Goal: Check status: Check status

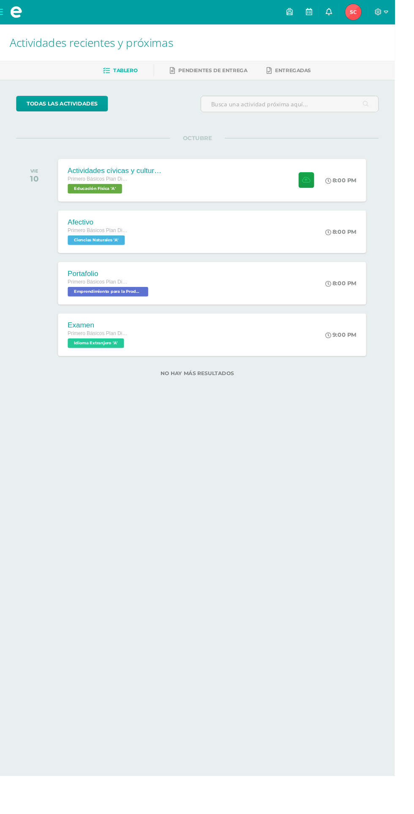
click at [348, 12] on icon at bounding box center [344, 12] width 7 height 8
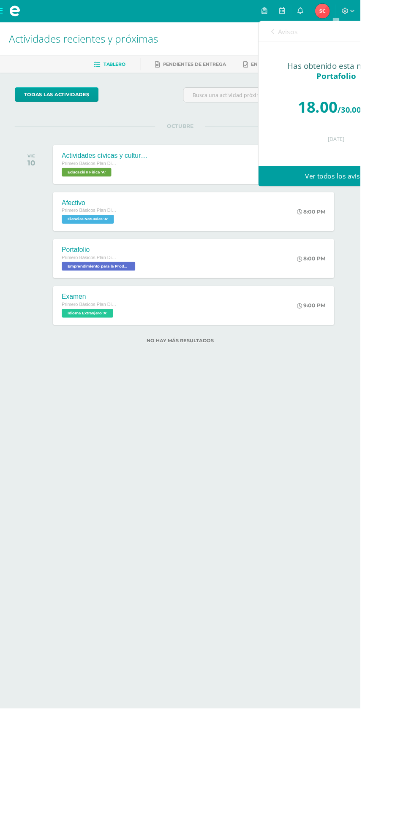
click at [411, 206] on link "Ver todos los avisos" at bounding box center [386, 202] width 179 height 23
click at [406, 206] on link "Ver todos los avisos" at bounding box center [386, 202] width 179 height 23
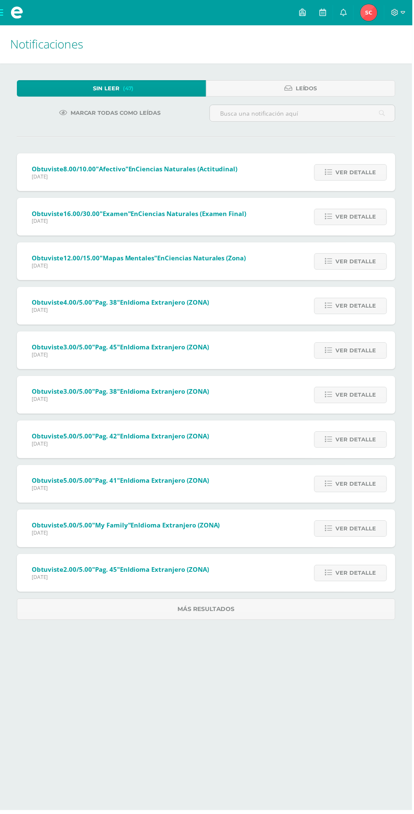
click at [363, 12] on span "Sheyli Yamilet Mi Perfil" at bounding box center [370, 12] width 20 height 17
click at [377, 13] on img at bounding box center [370, 12] width 17 height 17
click at [376, 16] on img at bounding box center [370, 12] width 17 height 17
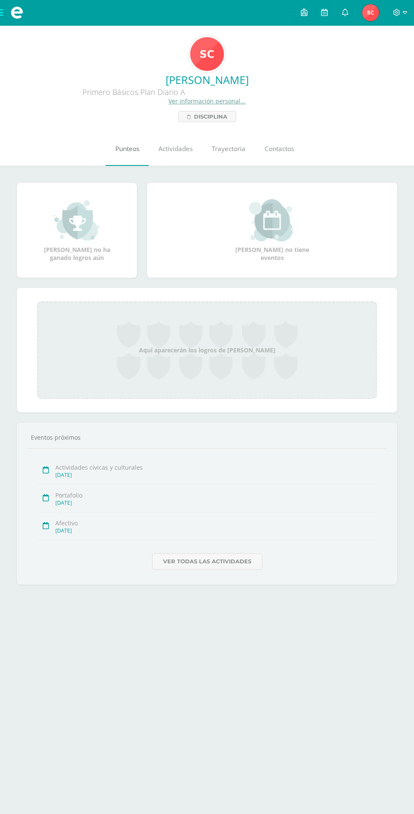
click at [106, 137] on link "Punteos" at bounding box center [127, 149] width 43 height 34
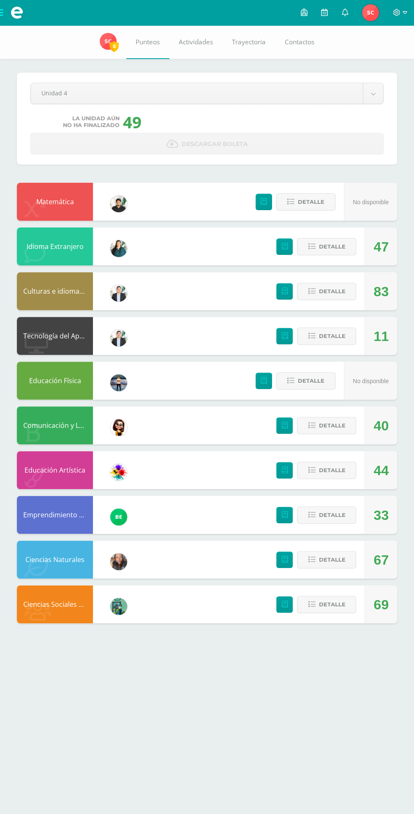
click at [388, 244] on div "47" at bounding box center [380, 247] width 15 height 38
click at [320, 250] on span "Detalle" at bounding box center [331, 247] width 27 height 16
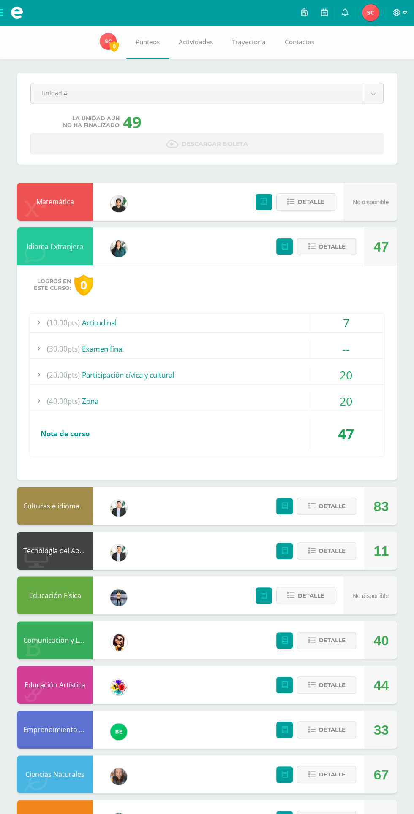
click at [363, 401] on div "20" at bounding box center [346, 401] width 76 height 19
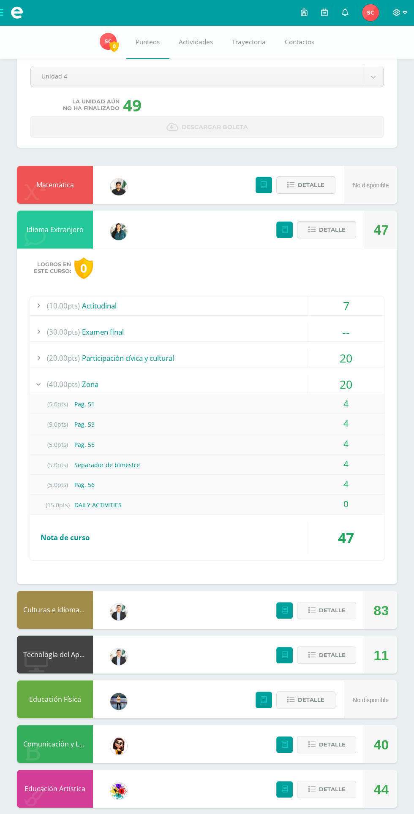
scroll to position [22, 0]
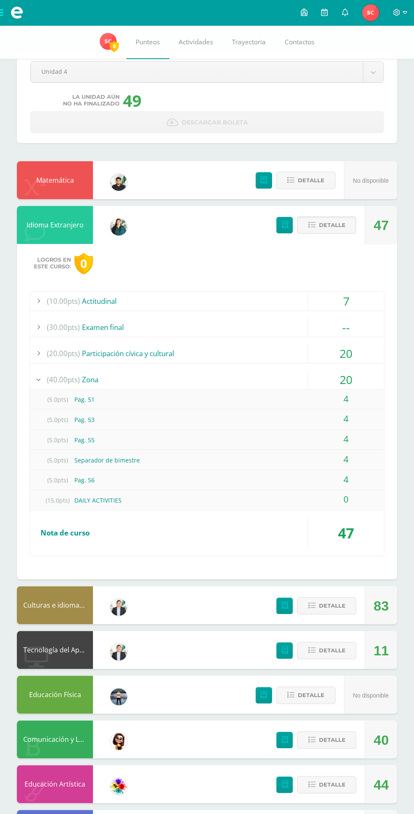
click at [295, 534] on div "(100%) Nota de curso" at bounding box center [207, 533] width 354 height 32
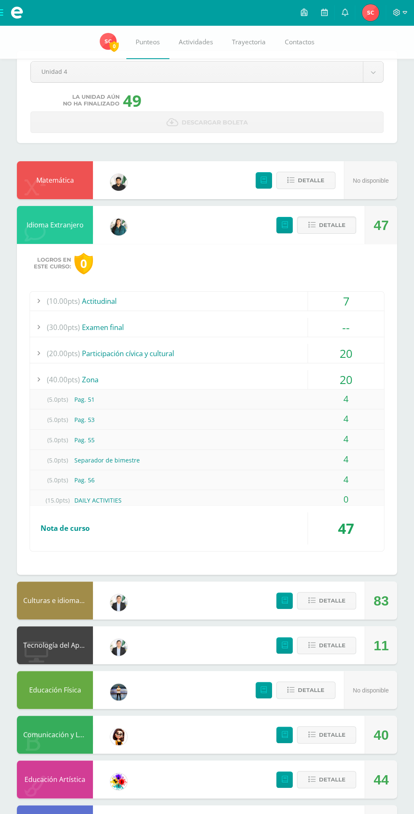
scroll to position [0, 0]
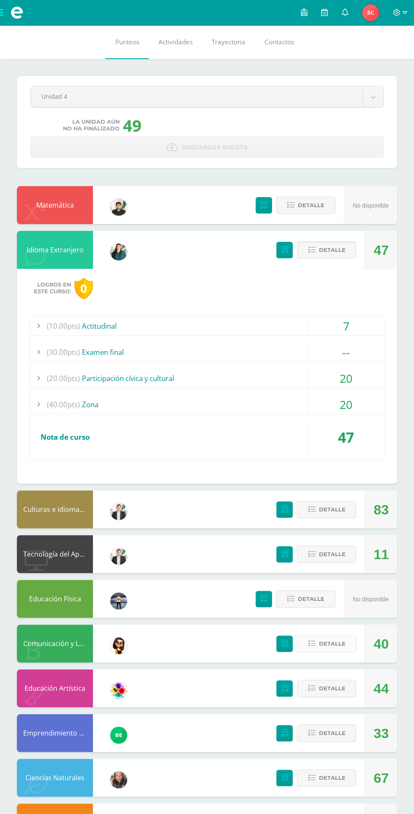
click at [327, 643] on span "Detalle" at bounding box center [331, 644] width 27 height 16
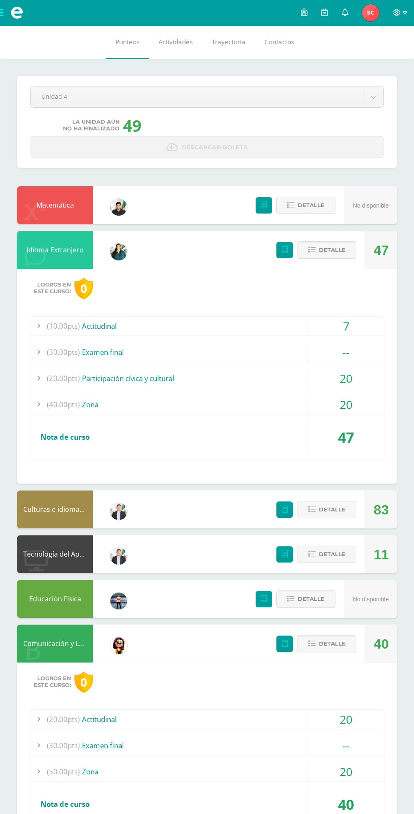
click at [359, 771] on div "20" at bounding box center [346, 771] width 76 height 19
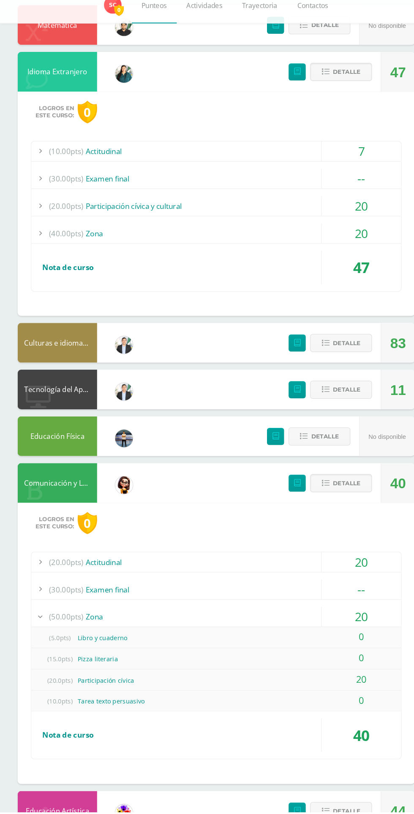
scroll to position [141, 0]
